Goal: Obtain resource: Download file/media

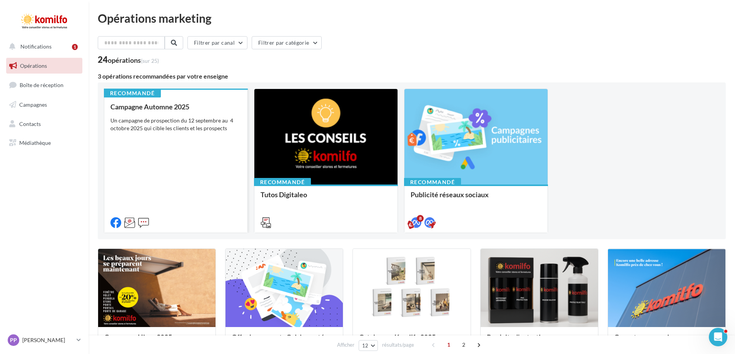
click at [224, 119] on div "Un campagne de prospection du 12 septembre au 4 octobre 2025 qui cible les clie…" at bounding box center [175, 124] width 131 height 15
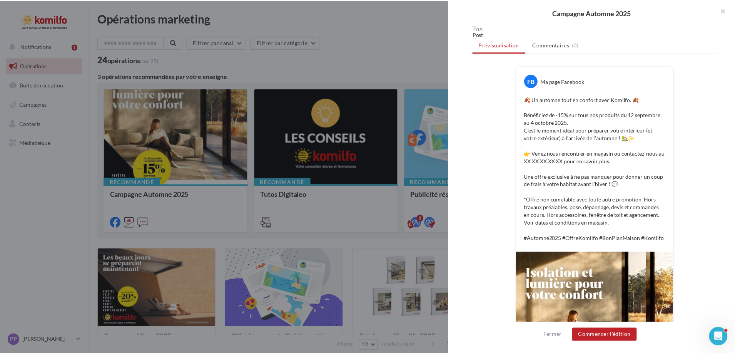
scroll to position [185, 0]
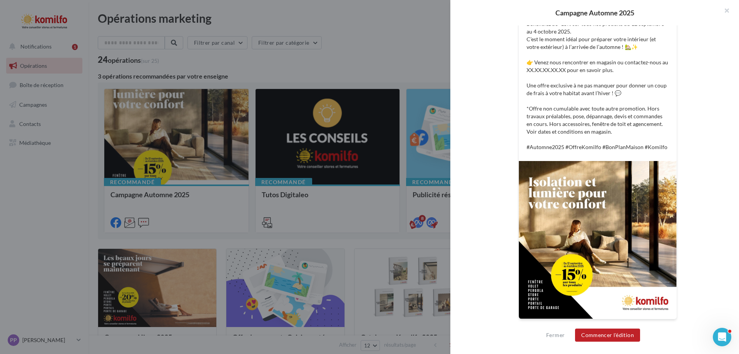
click at [600, 217] on img at bounding box center [598, 240] width 158 height 158
click at [728, 10] on button "button" at bounding box center [723, 11] width 31 height 23
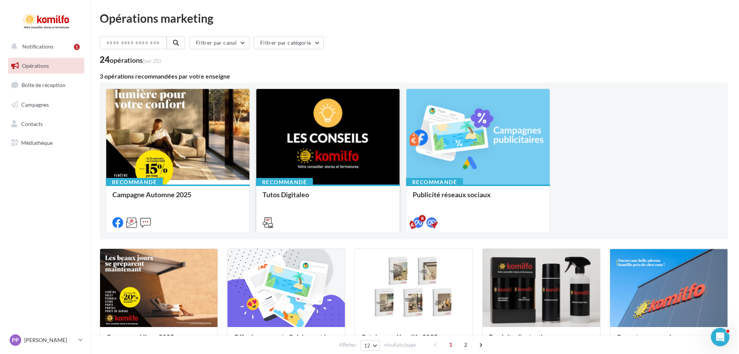
scroll to position [103, 0]
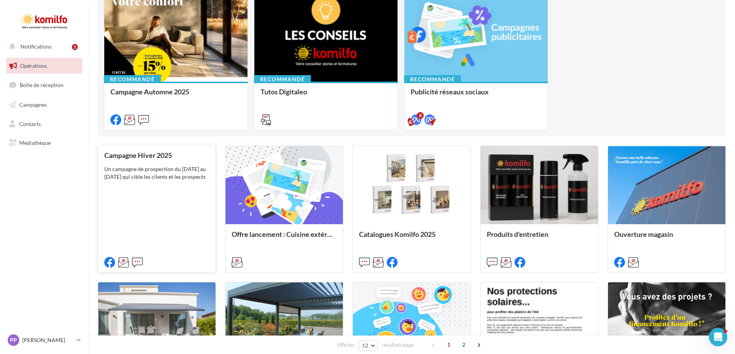
click at [161, 178] on div "Un campagne de prospection du [DATE] au [DATE] qui cible les clients et les pro…" at bounding box center [156, 172] width 105 height 15
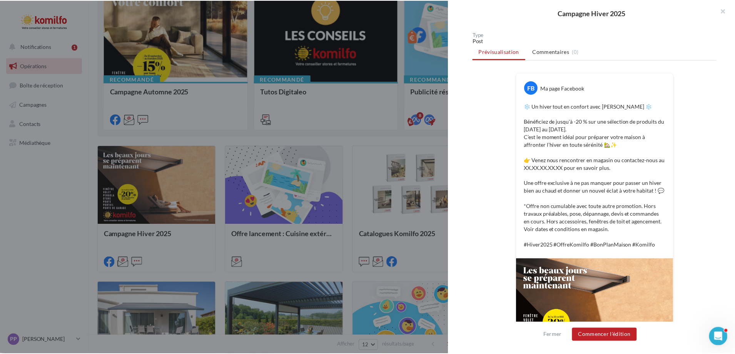
scroll to position [133, 0]
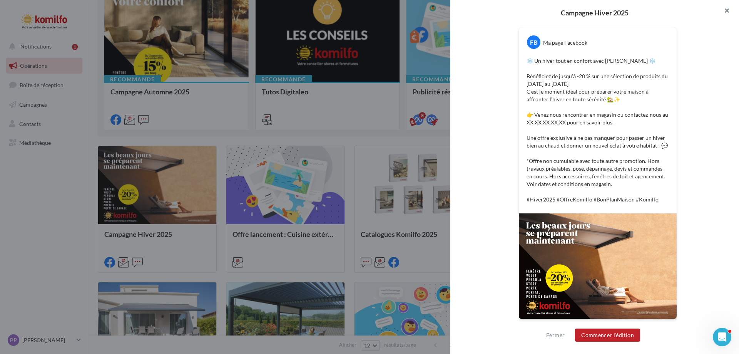
click at [727, 9] on button "button" at bounding box center [723, 11] width 31 height 23
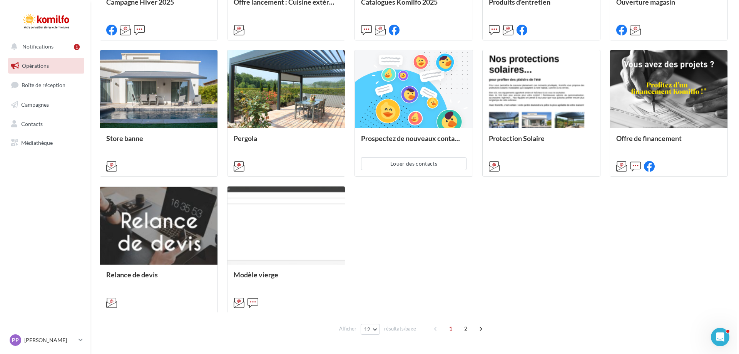
scroll to position [358, 0]
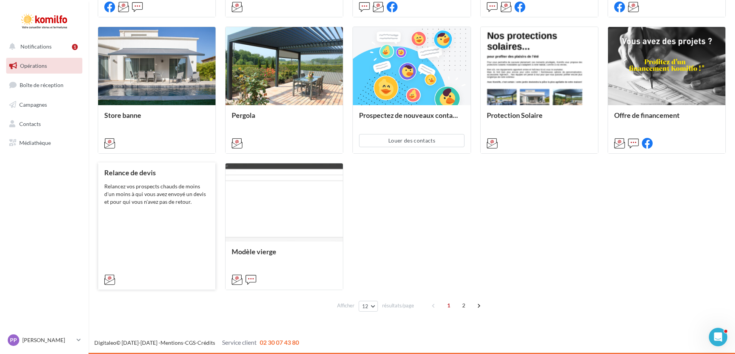
click at [148, 201] on div "Relancez vos prospects chauds de moins d'un moins à qui vous avez envoyé un dev…" at bounding box center [156, 193] width 105 height 23
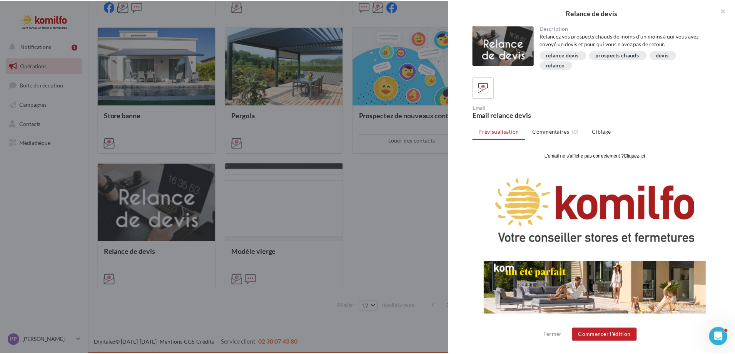
scroll to position [0, 0]
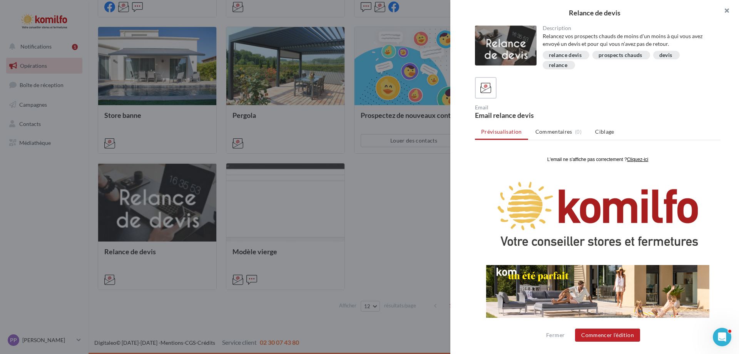
click at [727, 12] on button "button" at bounding box center [723, 11] width 31 height 23
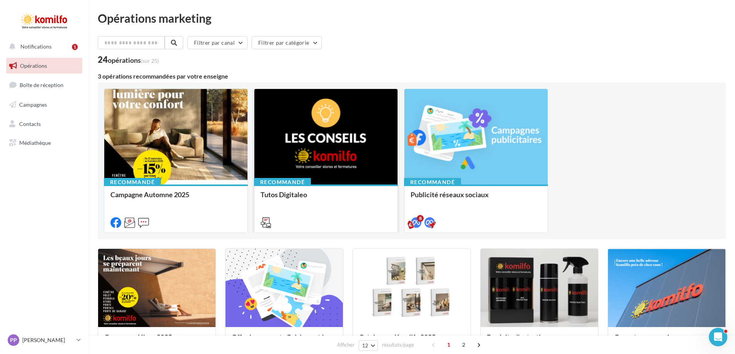
click at [364, 152] on div at bounding box center [325, 137] width 143 height 96
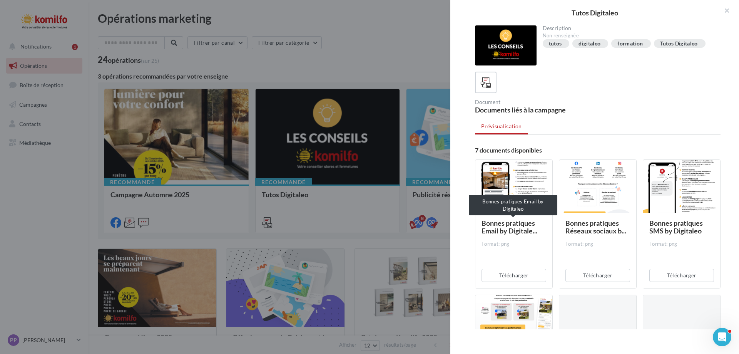
click at [514, 226] on span "Bonnes pratiques Email by Digitale..." at bounding box center [509, 227] width 56 height 16
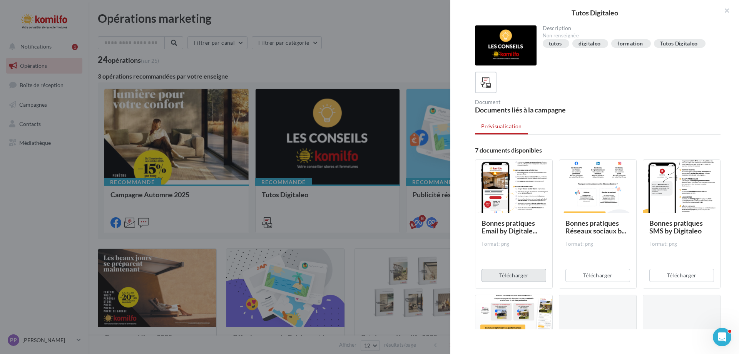
click at [513, 276] on button "Télécharger" at bounding box center [513, 275] width 65 height 13
click at [728, 8] on button "button" at bounding box center [723, 11] width 31 height 23
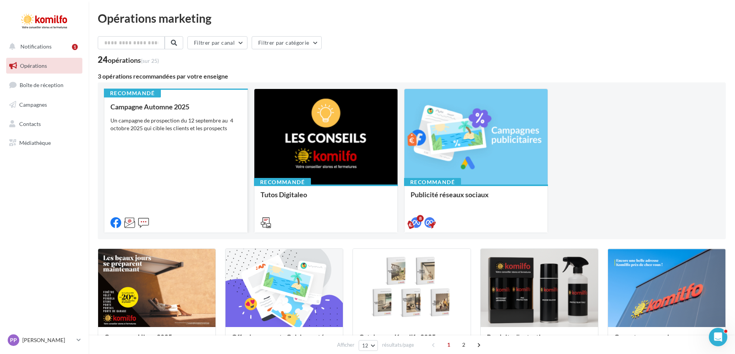
click at [192, 142] on div "Campagne Automne 2025 Un campagne de prospection du [DATE] au [DATE] qui cible …" at bounding box center [175, 164] width 131 height 123
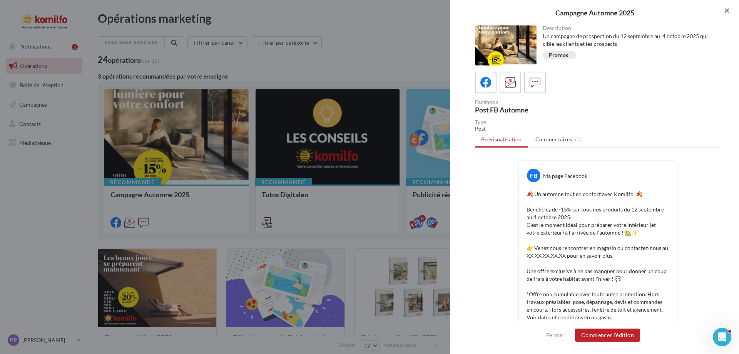
click at [728, 10] on button "button" at bounding box center [723, 11] width 31 height 23
